Goal: Transaction & Acquisition: Purchase product/service

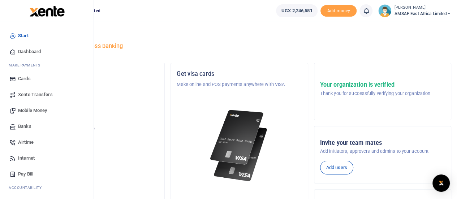
click at [42, 109] on span "Mobile Money" at bounding box center [32, 110] width 29 height 7
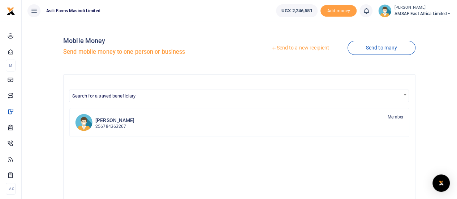
click at [295, 49] on link "Send to a new recipient" at bounding box center [300, 48] width 94 height 13
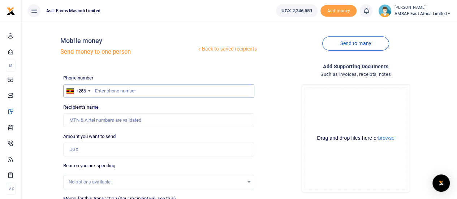
click at [132, 90] on input "text" at bounding box center [158, 91] width 191 height 14
type input "757455559"
click at [93, 149] on input "Amount you want to send" at bounding box center [158, 150] width 191 height 14
type input "100,000"
click at [122, 91] on input "757455559" at bounding box center [158, 91] width 191 height 14
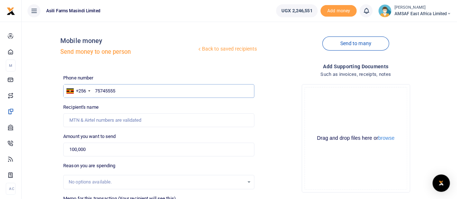
type input "757455559"
